Goal: Task Accomplishment & Management: Use online tool/utility

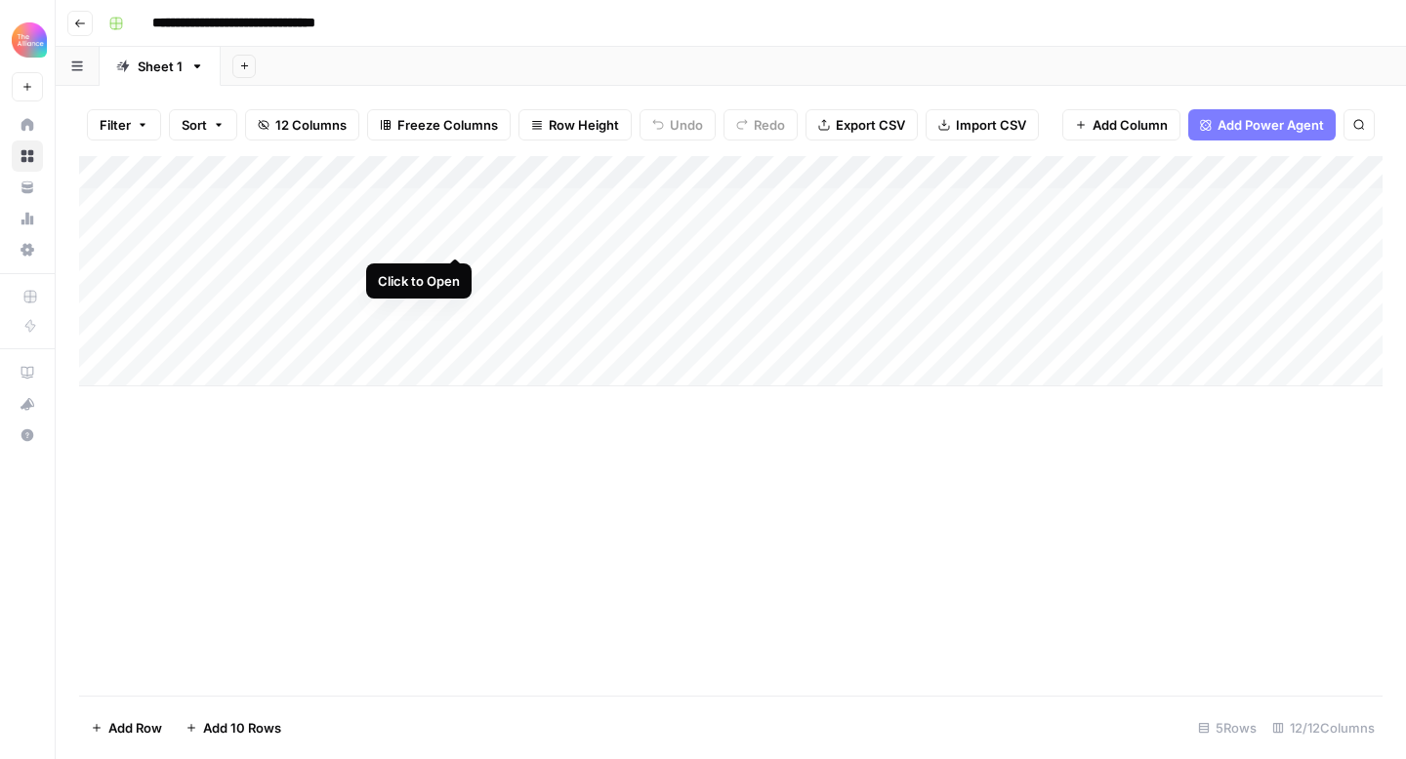
click at [459, 233] on div "Add Column" at bounding box center [730, 271] width 1303 height 230
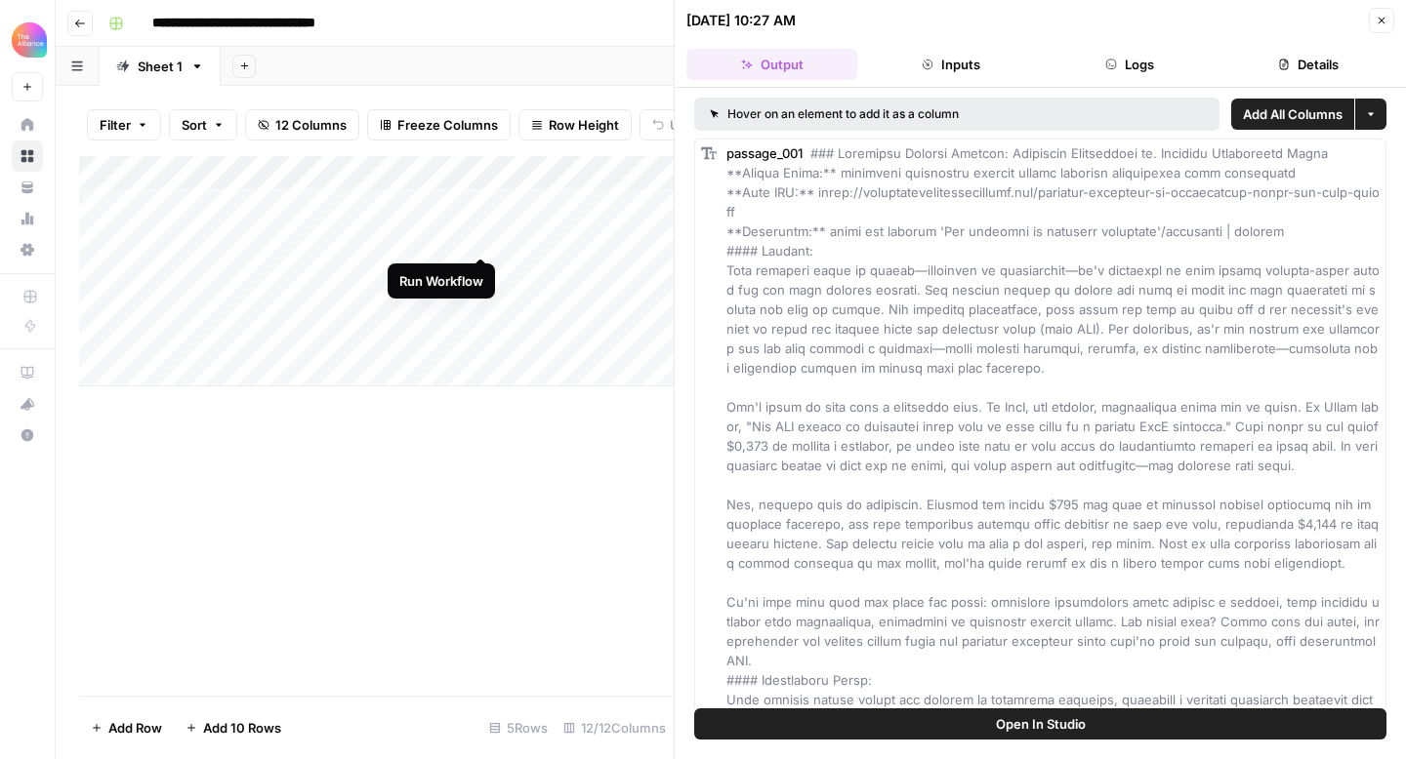
click at [482, 234] on div "Add Column" at bounding box center [376, 271] width 594 height 230
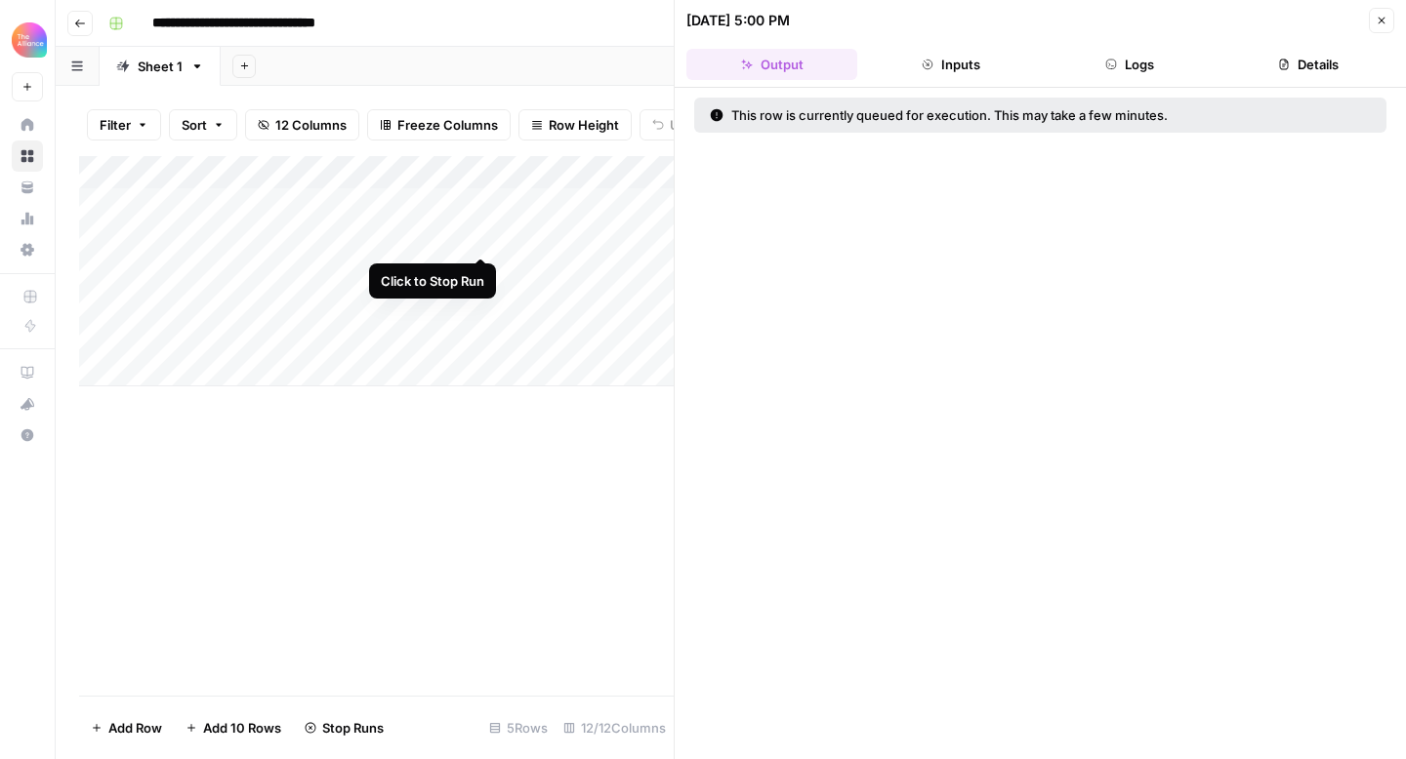
click at [478, 238] on div "Add Column" at bounding box center [376, 271] width 594 height 230
click at [407, 462] on div "Add Column" at bounding box center [376, 426] width 594 height 540
click at [401, 234] on div "Add Column" at bounding box center [376, 271] width 594 height 230
click at [339, 234] on div at bounding box center [411, 238] width 179 height 36
click at [1376, 20] on icon "button" at bounding box center [1381, 21] width 12 height 12
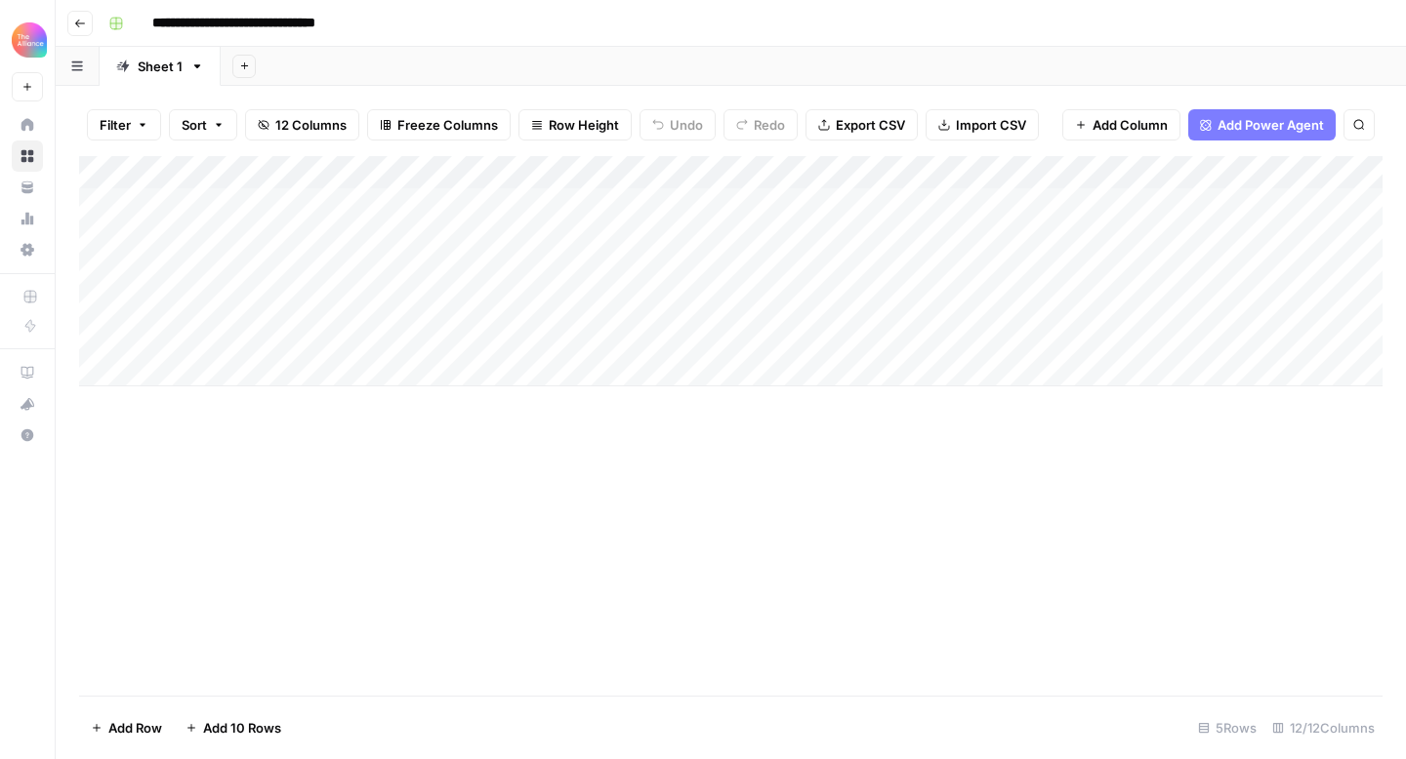
click at [543, 469] on div "Add Column" at bounding box center [730, 426] width 1303 height 540
click at [481, 236] on div "Add Column" at bounding box center [730, 271] width 1303 height 230
click at [452, 207] on div "Add Column" at bounding box center [730, 271] width 1303 height 230
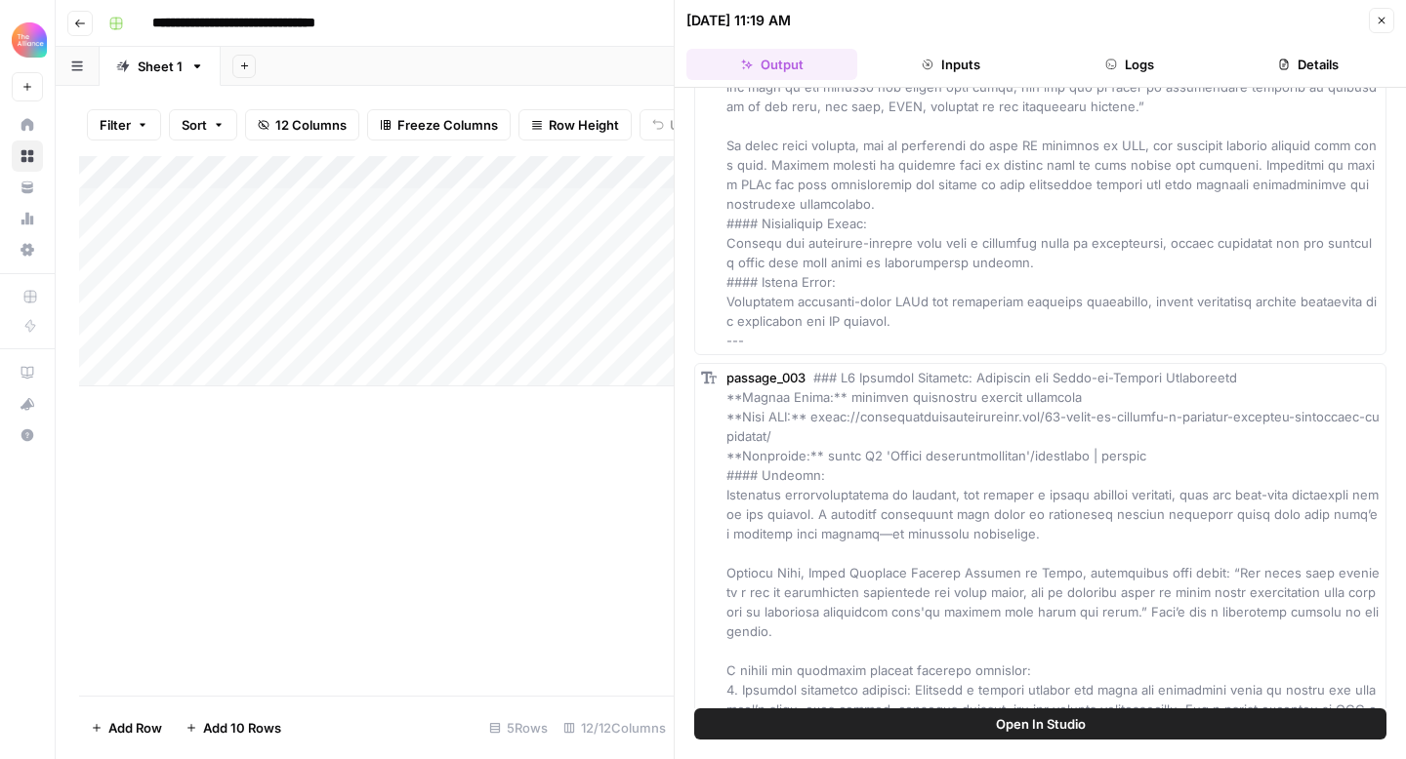
scroll to position [1272, 0]
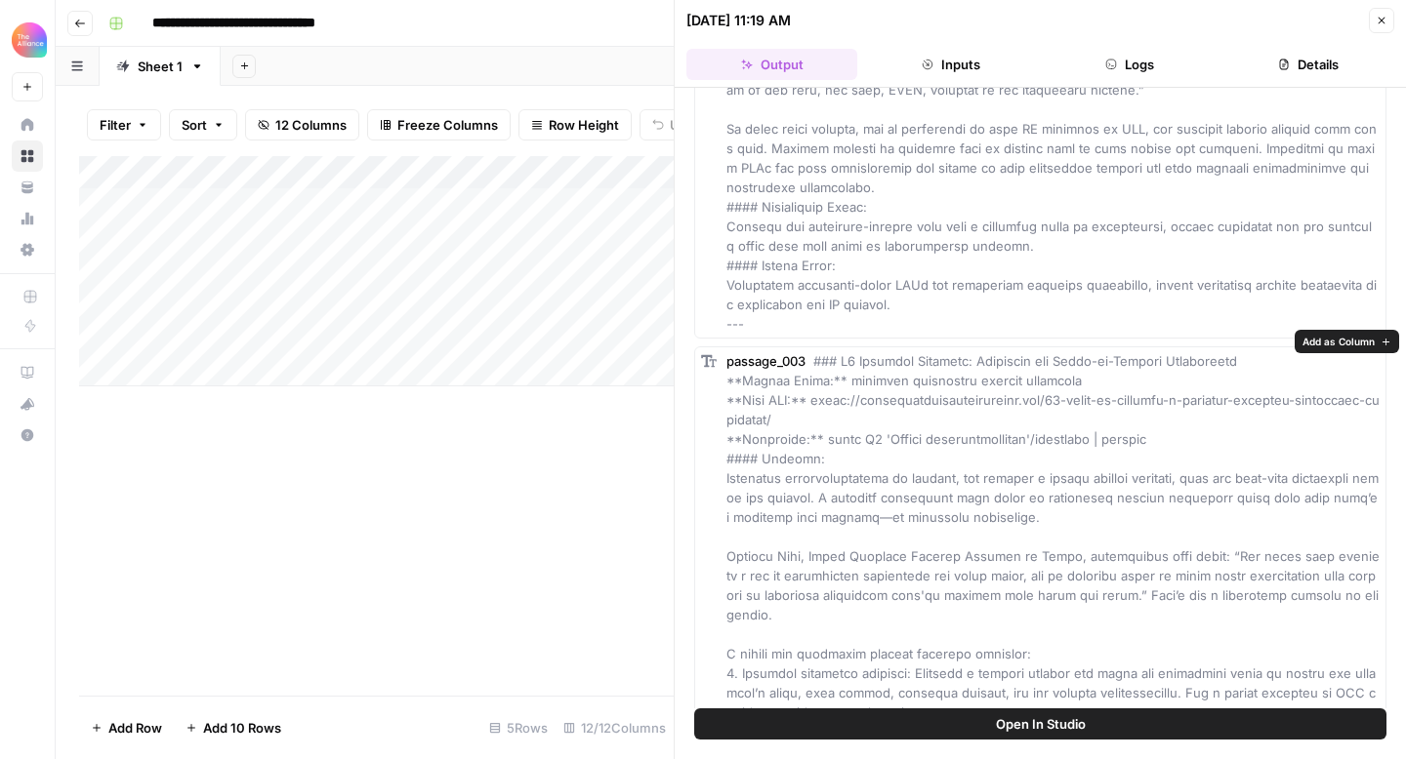
drag, startPoint x: 728, startPoint y: 538, endPoint x: 1216, endPoint y: 531, distance: 488.1
click at [1216, 531] on span at bounding box center [1052, 761] width 653 height 816
copy span "[PERSON_NAME], Chief Customer Success Officer at Boomi, underscores this point:"
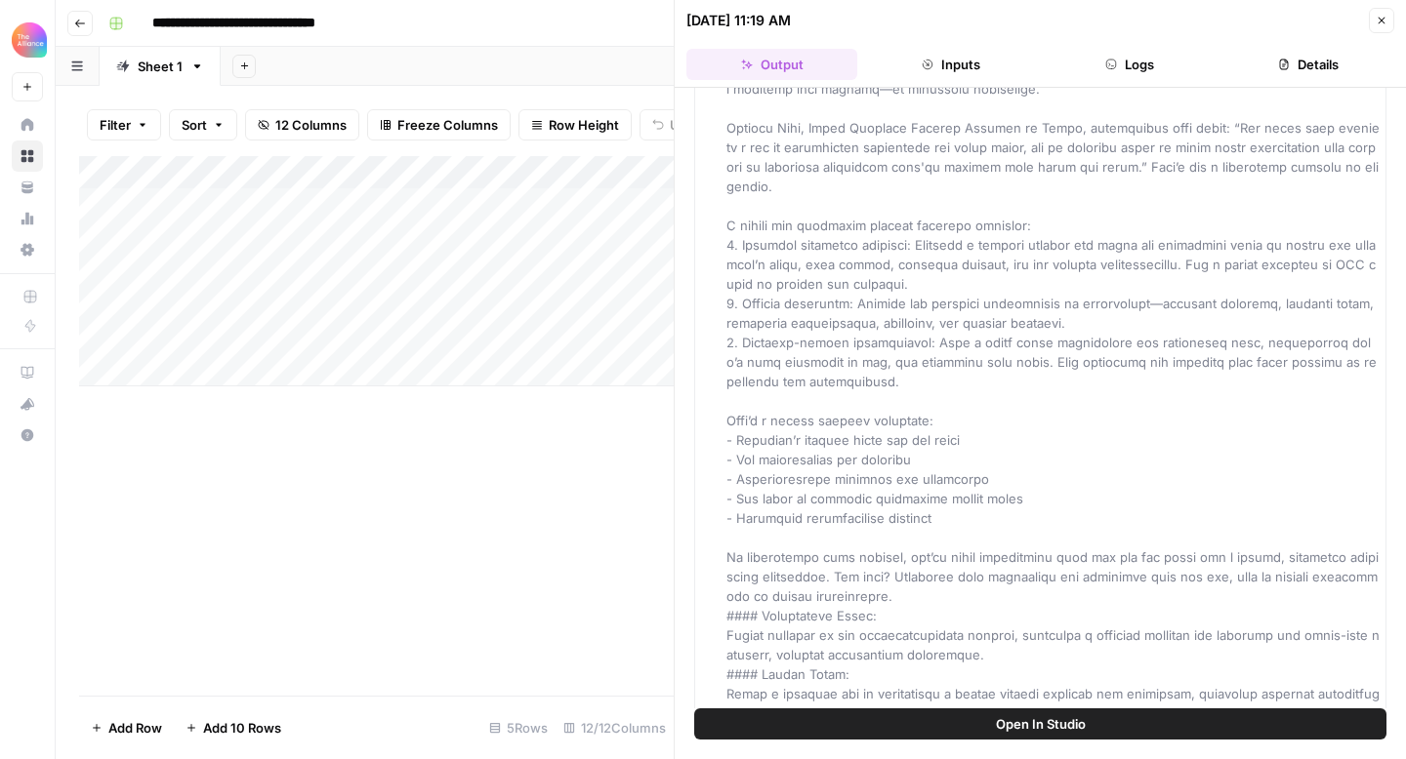
scroll to position [1027, 0]
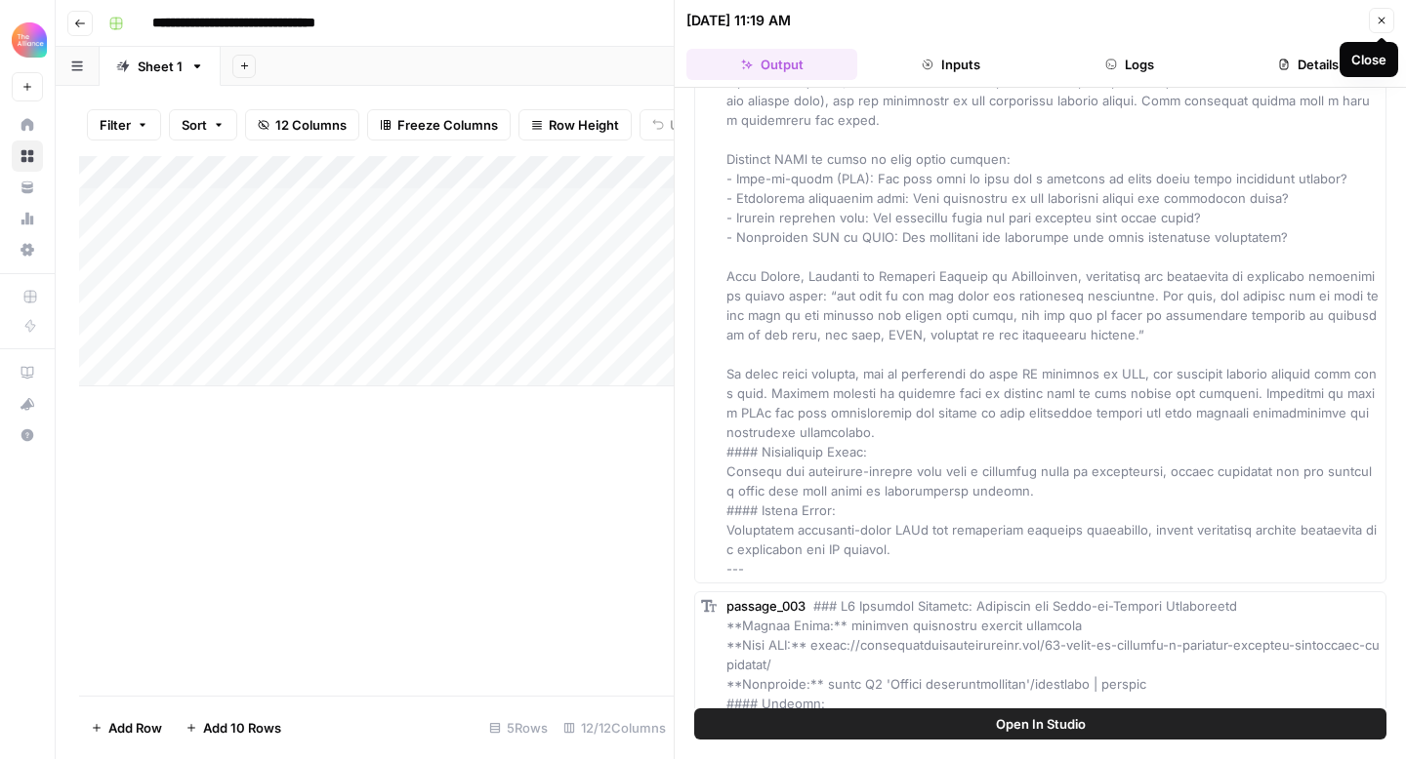
click at [1380, 22] on icon "button" at bounding box center [1381, 21] width 12 height 12
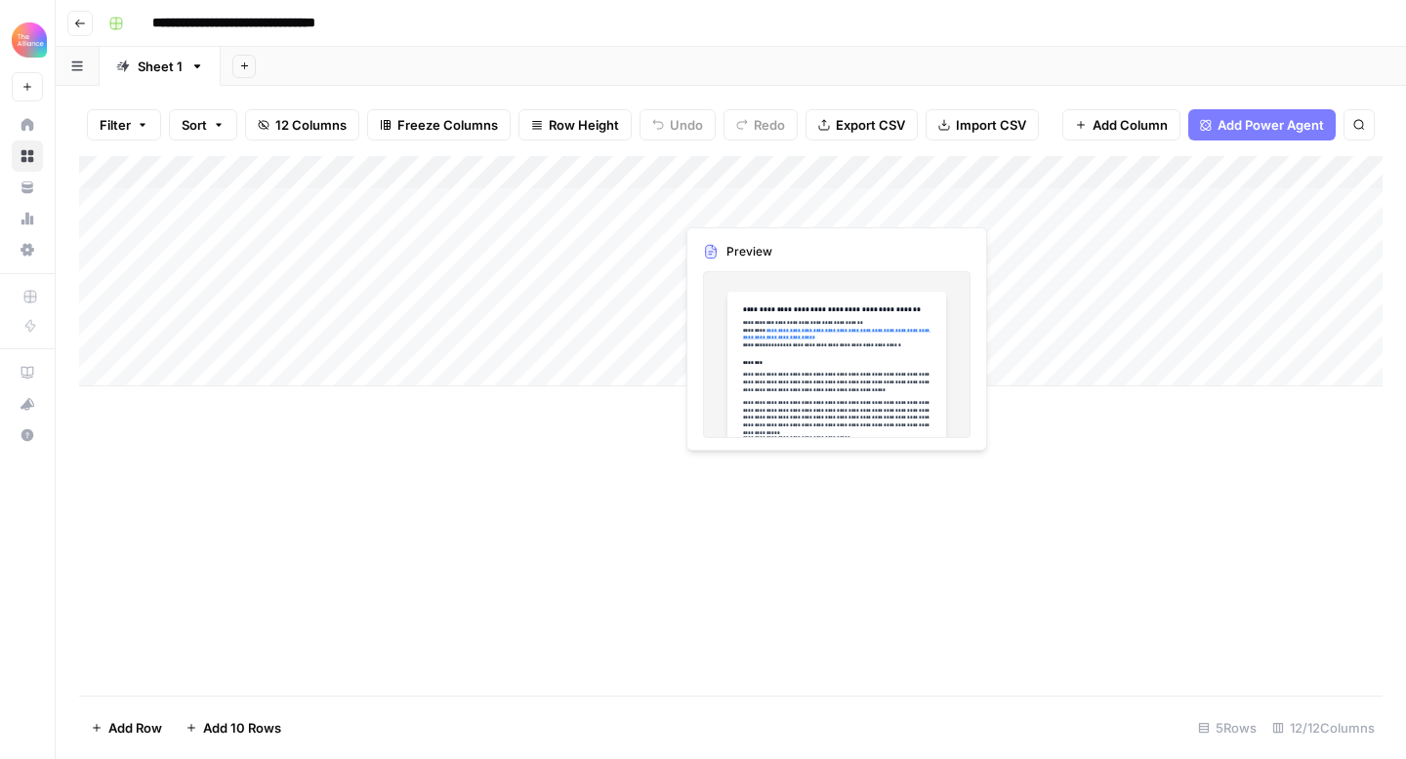
click at [747, 200] on div "Add Column" at bounding box center [730, 271] width 1303 height 230
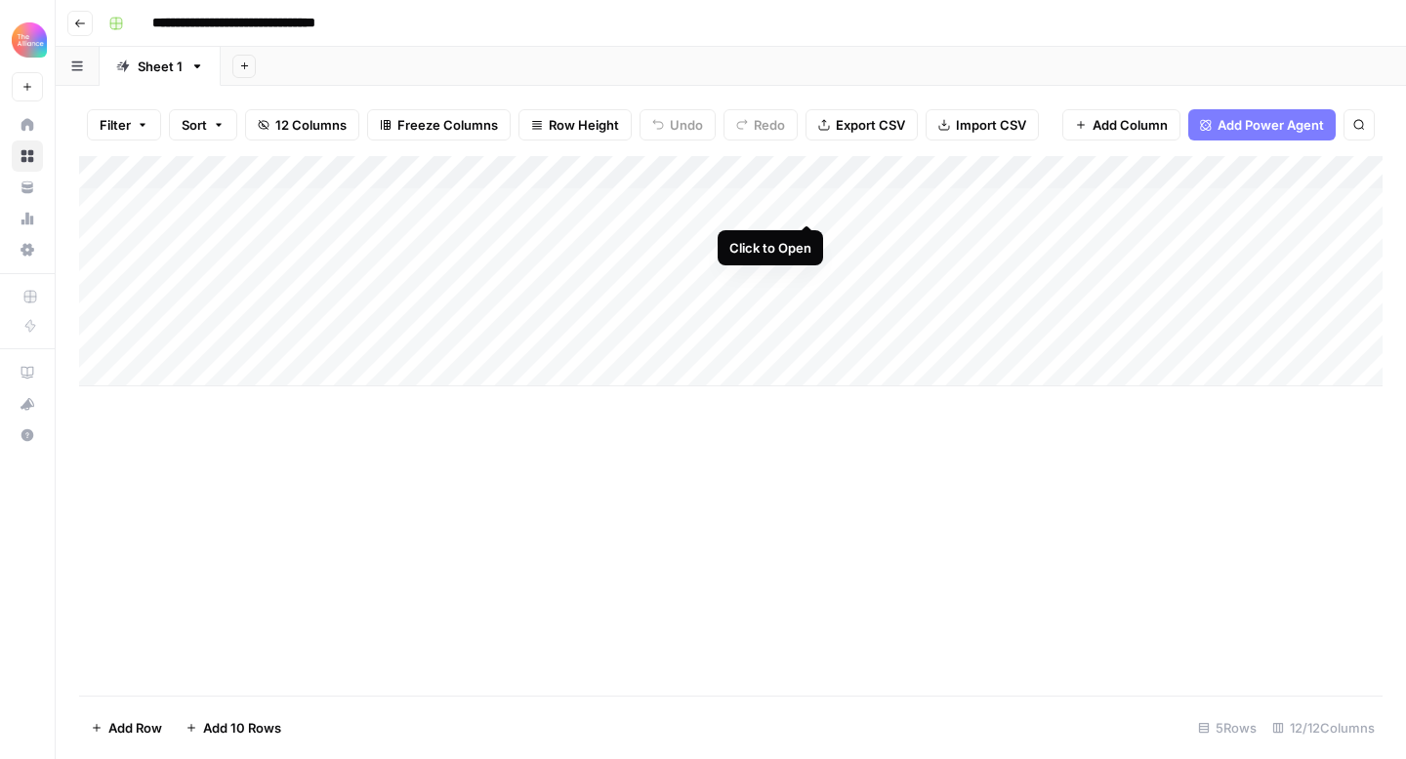
click at [805, 204] on div "Add Column" at bounding box center [730, 271] width 1303 height 230
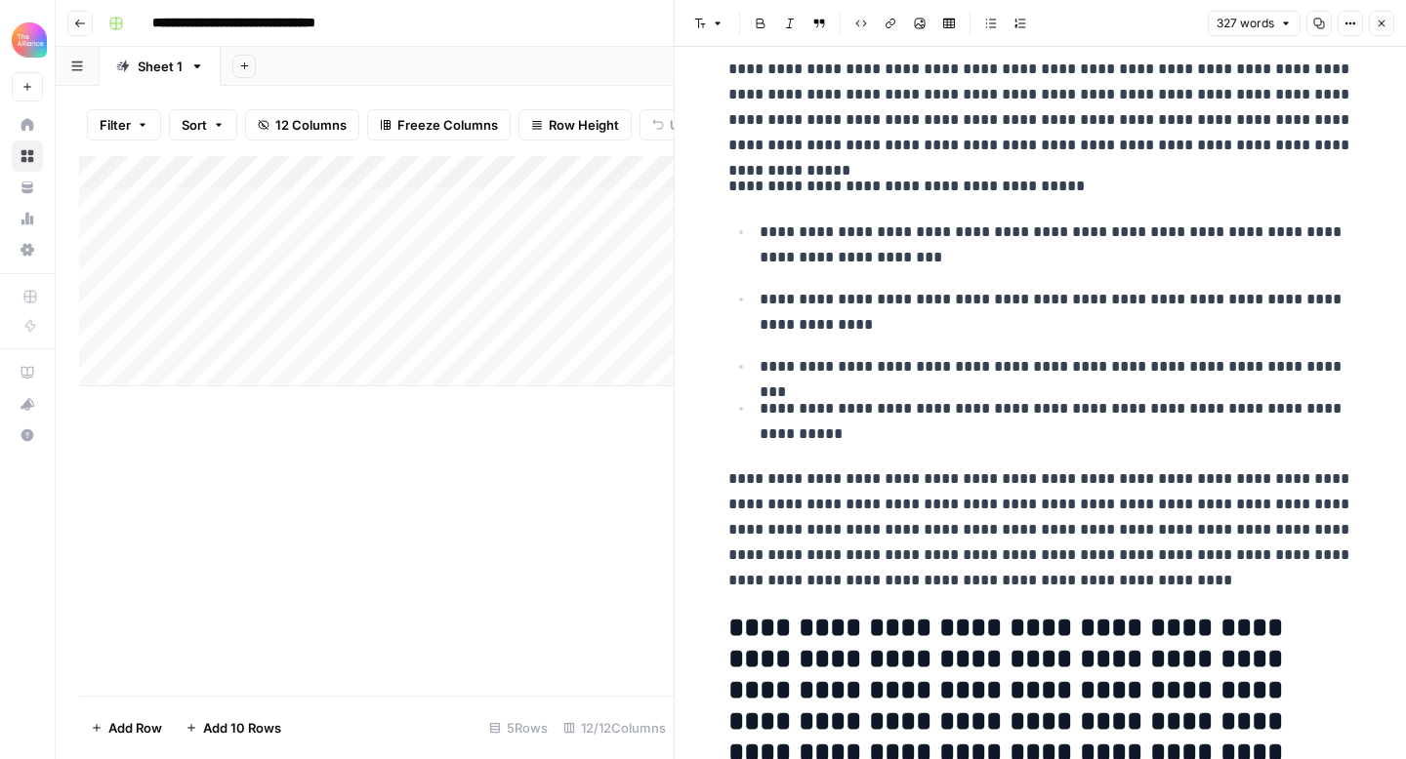
scroll to position [340, 0]
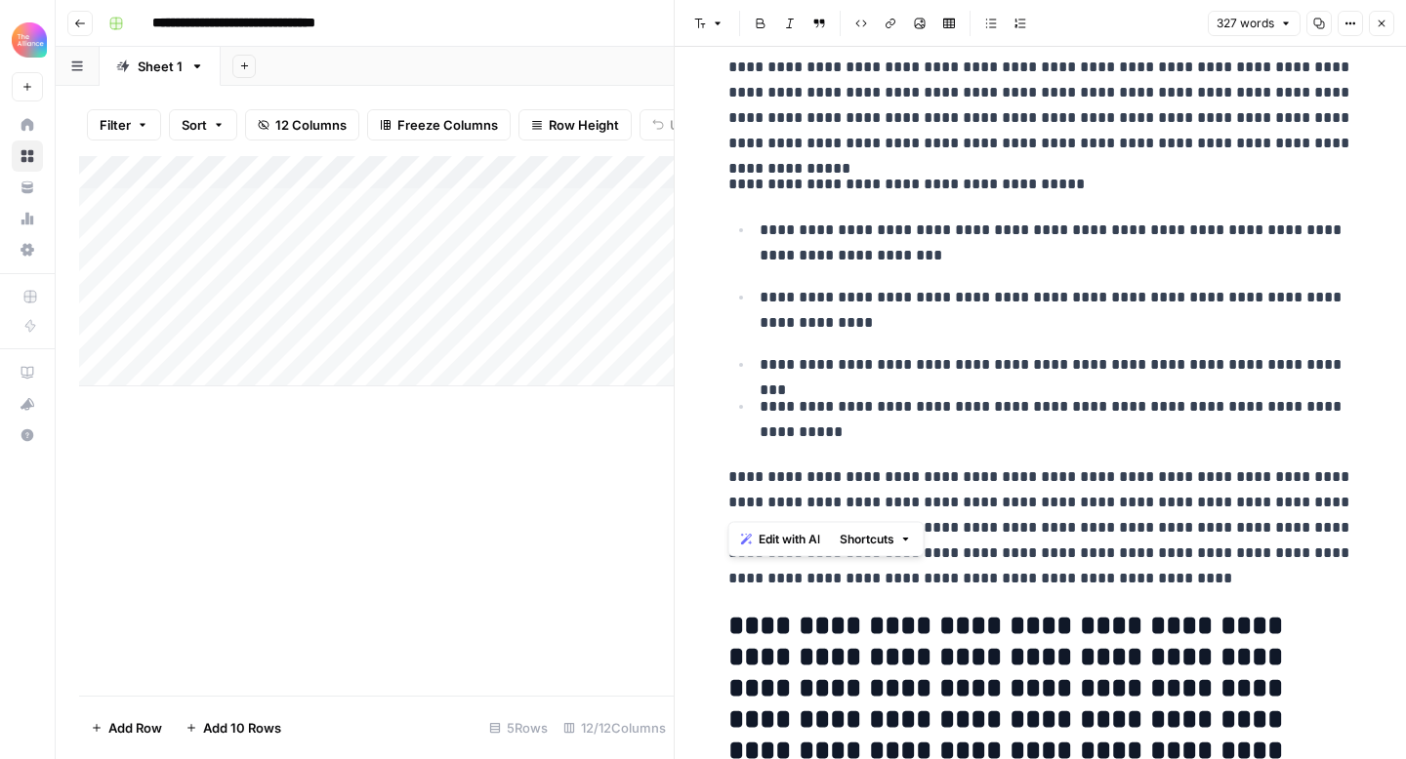
drag, startPoint x: 762, startPoint y: 476, endPoint x: 1033, endPoint y: 494, distance: 271.0
click at [1033, 494] on div "**********" at bounding box center [1040, 456] width 648 height 1436
